Goal: Task Accomplishment & Management: Complete application form

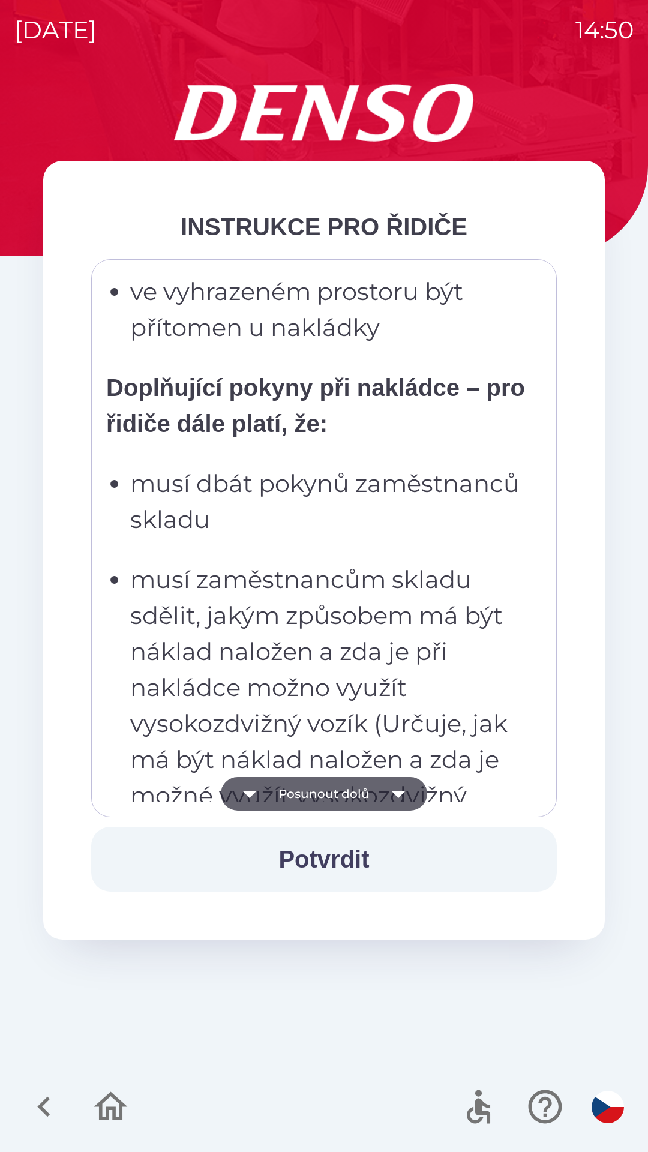
click at [286, 549] on ul "musí dbát pokynů zaměstnanců skladu musí zaměstnancům skladu sdělit, jakým způs…" at bounding box center [315, 958] width 419 height 984
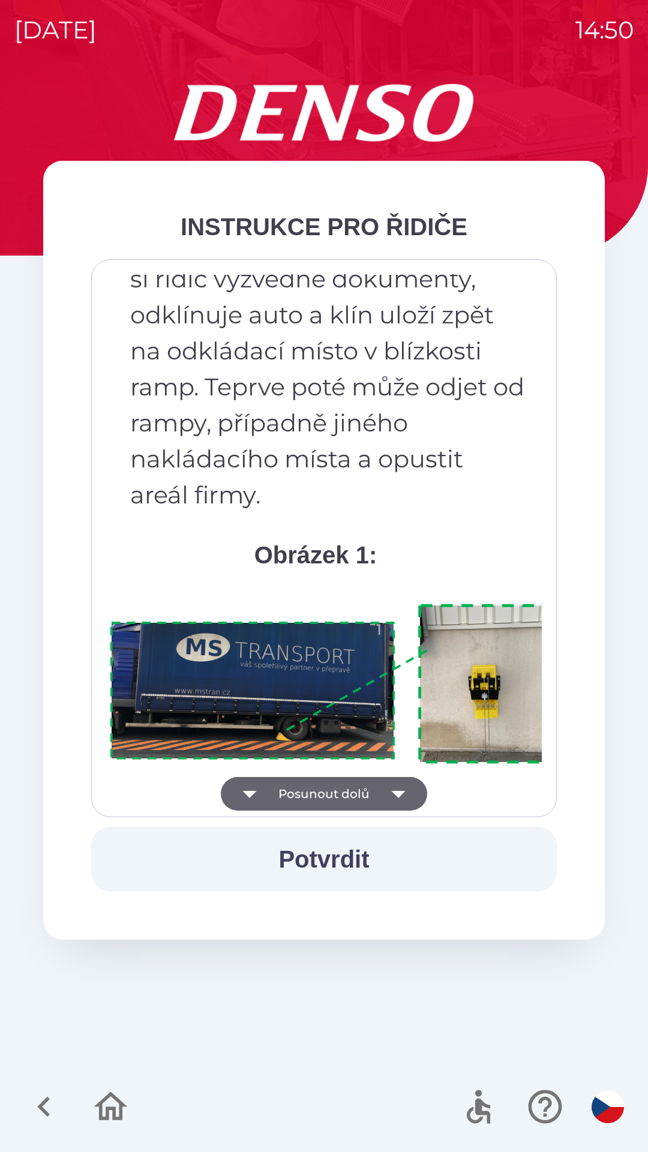
scroll to position [6746, 0]
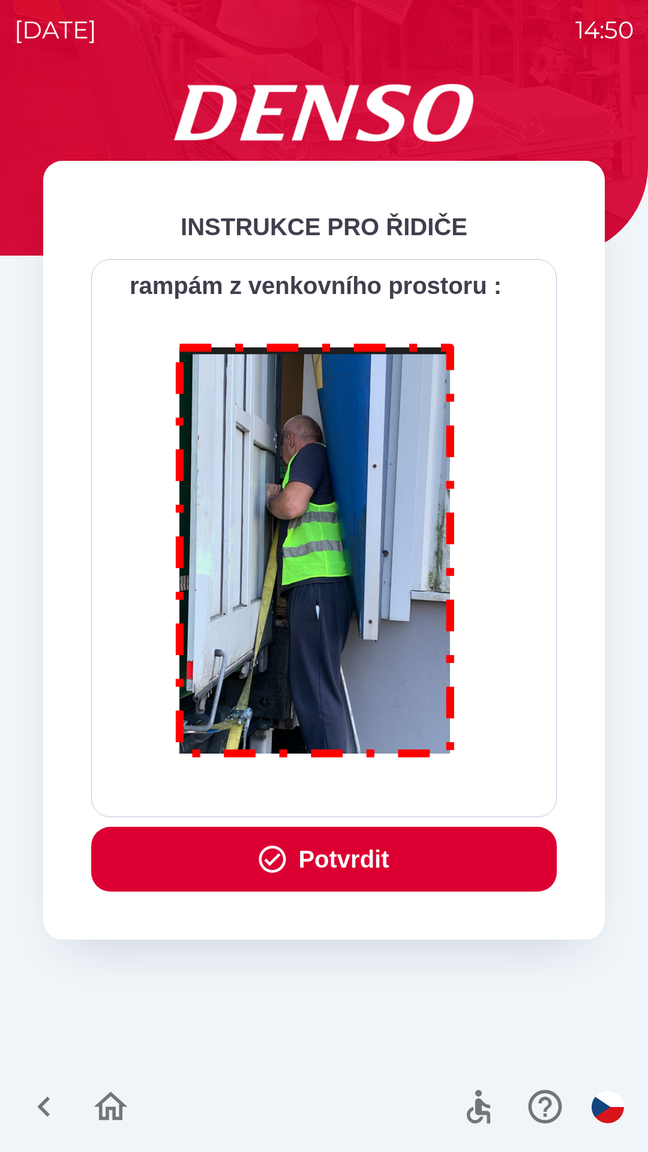
click at [316, 852] on button "Potvrdit" at bounding box center [324, 859] width 466 height 65
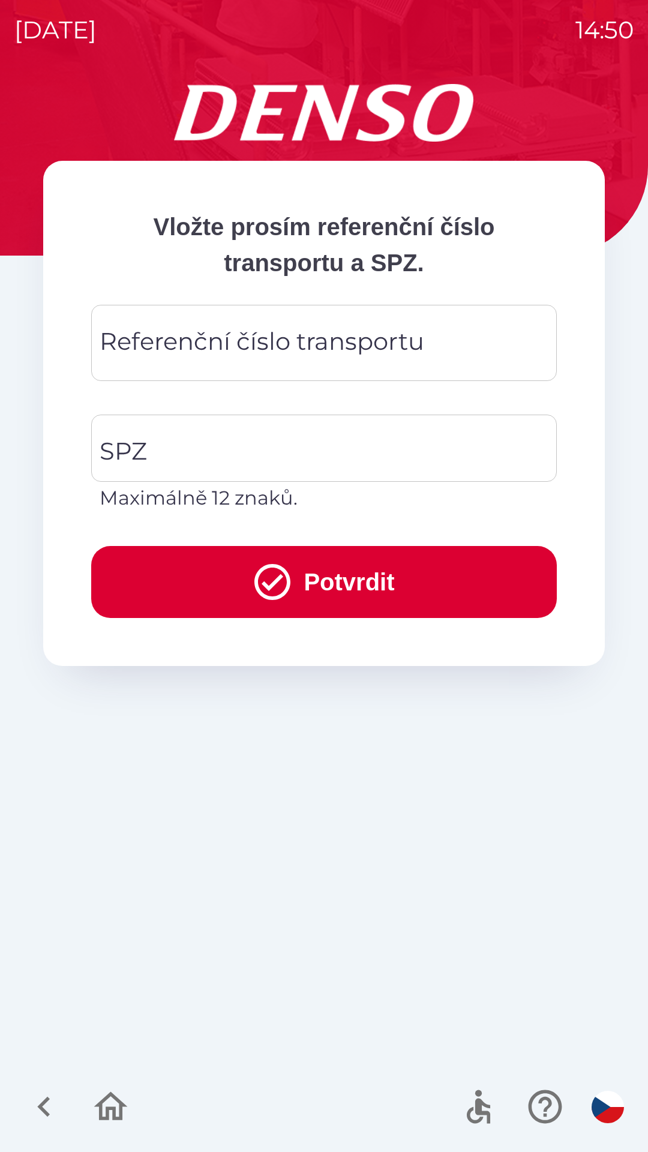
click at [183, 351] on div "Referenční číslo transportu Referenční číslo transportu" at bounding box center [324, 343] width 466 height 76
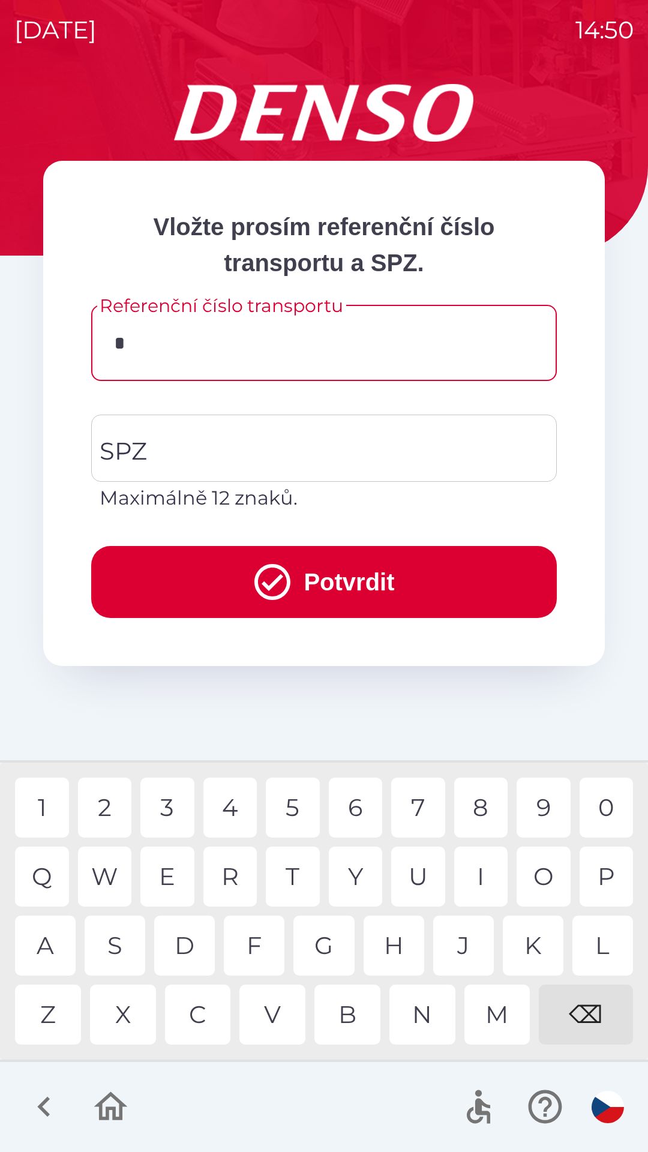
click at [190, 945] on div "D" at bounding box center [184, 946] width 61 height 60
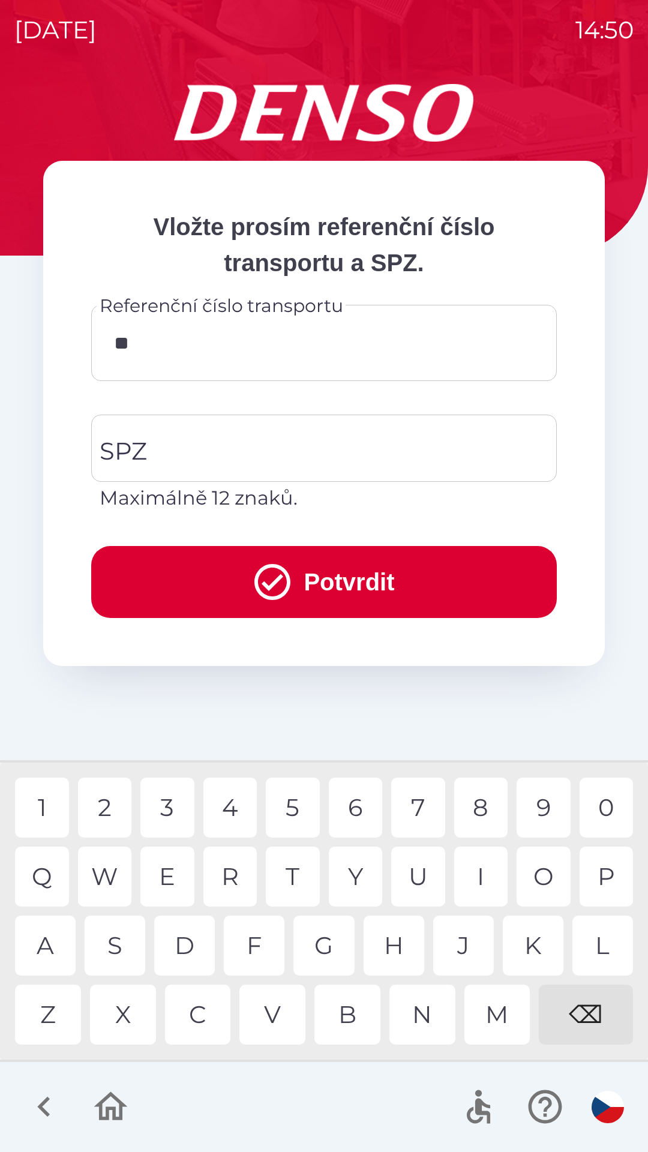
click at [540, 937] on div "K" at bounding box center [533, 946] width 61 height 60
click at [475, 807] on div "8" at bounding box center [481, 808] width 54 height 60
type input "******"
click at [51, 810] on div "1" at bounding box center [42, 808] width 54 height 60
click at [151, 445] on input "SPZ" at bounding box center [315, 448] width 437 height 56
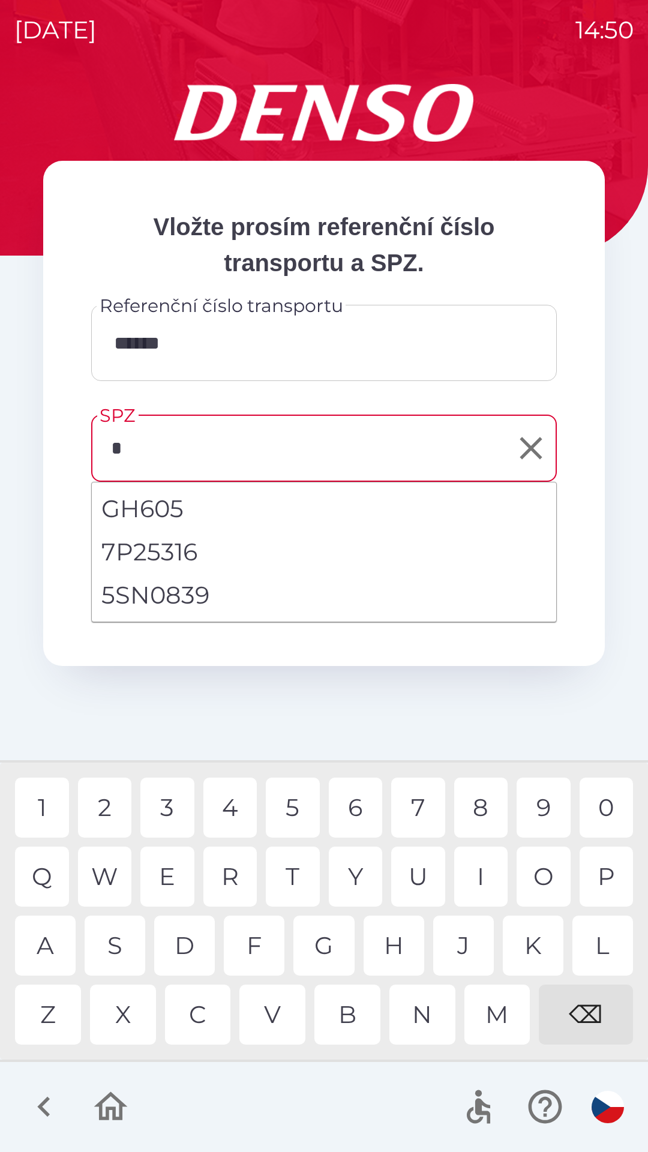
click at [292, 801] on div "5" at bounding box center [293, 808] width 54 height 60
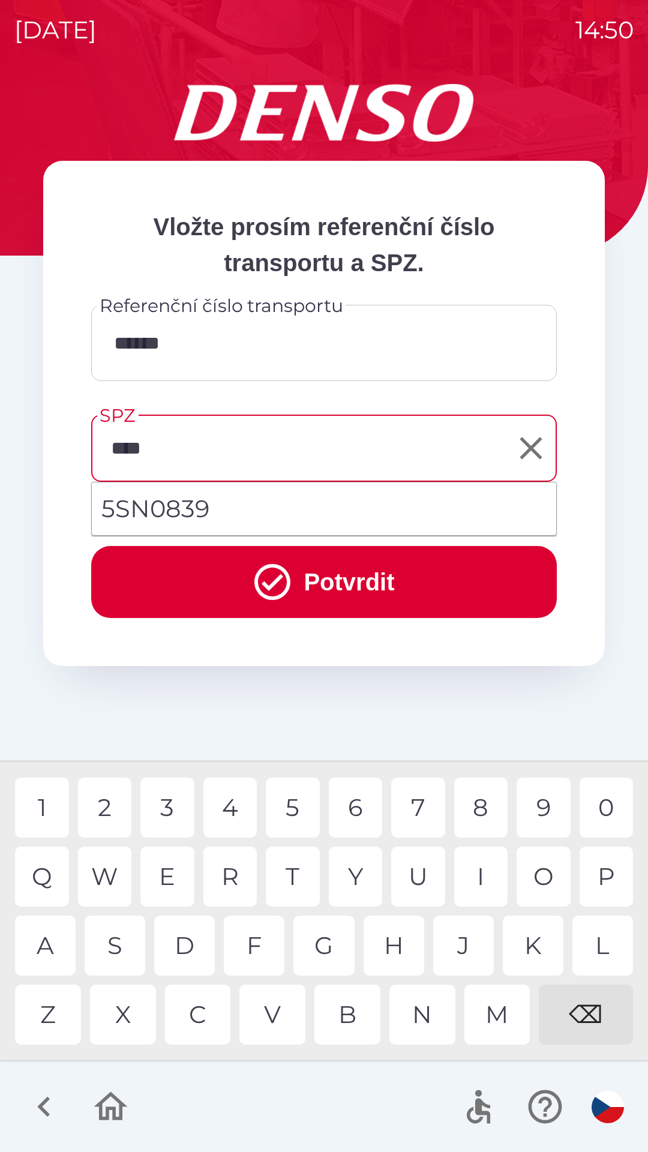
click at [602, 810] on div "0" at bounding box center [607, 808] width 54 height 60
type input "*******"
click at [541, 797] on div "9" at bounding box center [544, 808] width 54 height 60
click at [366, 576] on button "Potvrdit" at bounding box center [324, 582] width 466 height 72
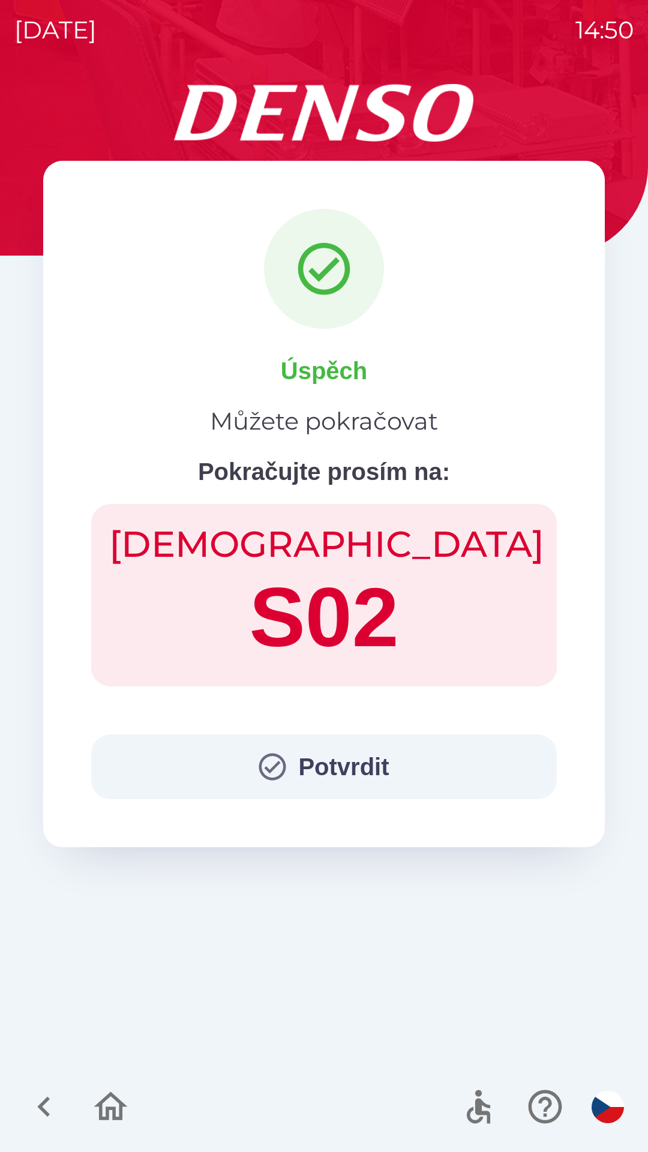
click at [328, 777] on button "Potvrdit" at bounding box center [324, 767] width 466 height 65
